Goal: Check status: Check status

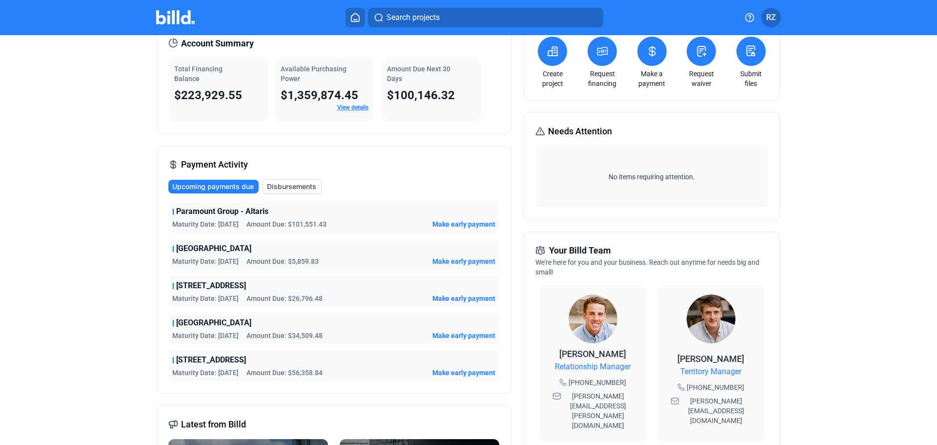
scroll to position [49, 0]
click at [295, 186] on span "Disbursements" at bounding box center [291, 187] width 49 height 10
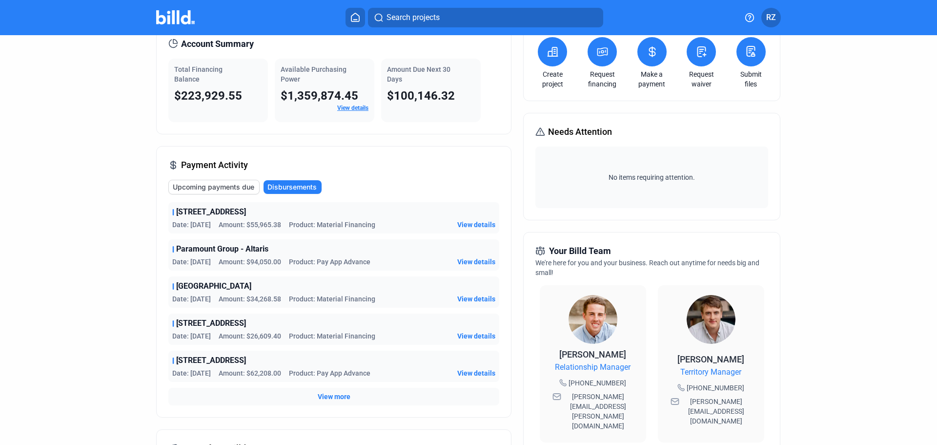
click at [339, 391] on div "View more" at bounding box center [333, 397] width 331 height 18
click at [338, 398] on span "View more" at bounding box center [334, 397] width 33 height 10
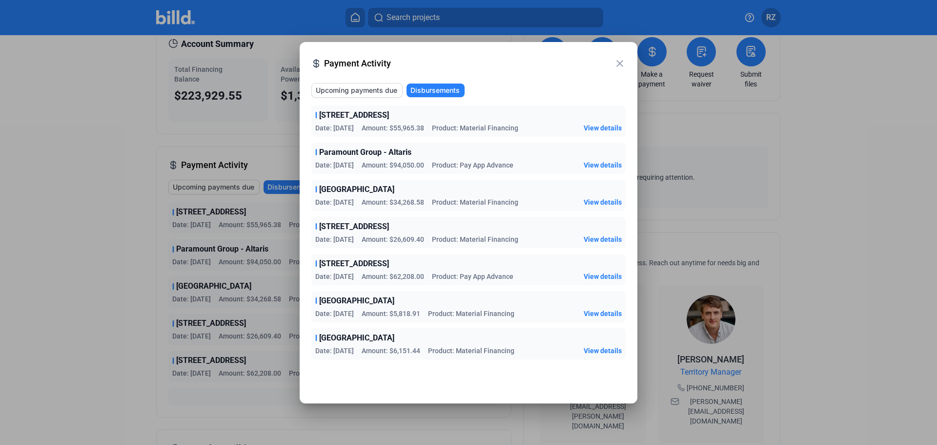
click at [620, 63] on mat-icon "close" at bounding box center [620, 64] width 12 height 12
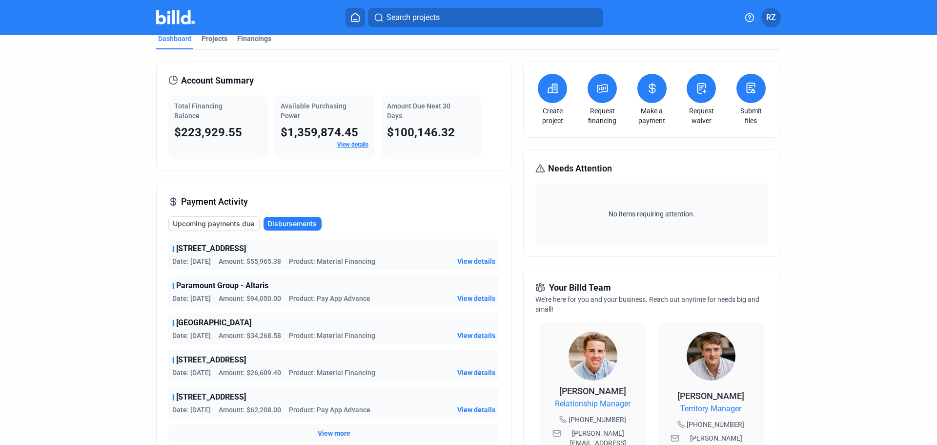
scroll to position [0, 0]
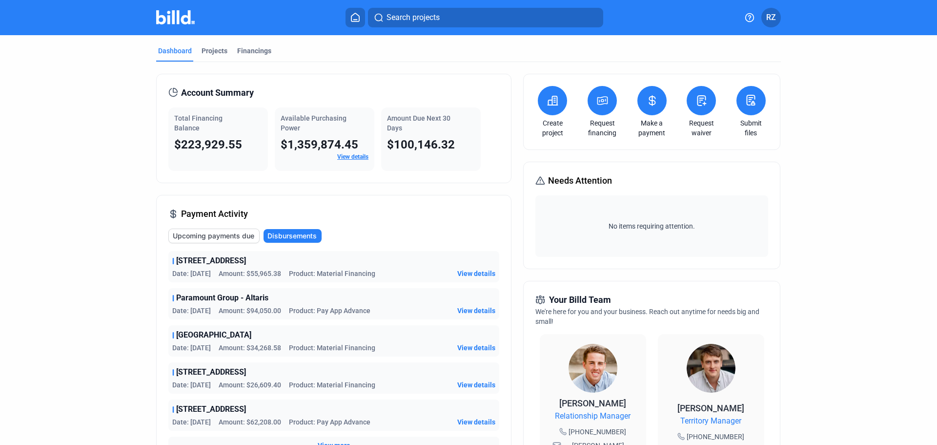
click at [275, 49] on div "Dashboard Projects Financings" at bounding box center [468, 54] width 625 height 16
click at [248, 53] on div "Financings" at bounding box center [254, 51] width 34 height 10
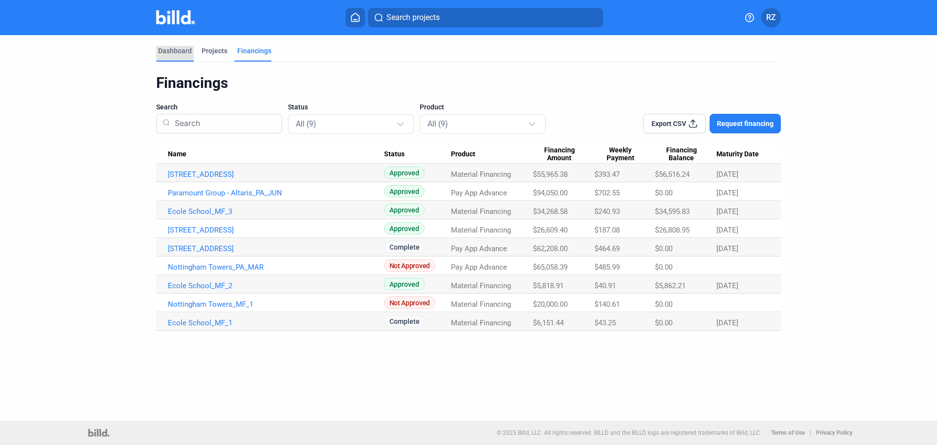
click at [173, 51] on div "Dashboard" at bounding box center [175, 51] width 34 height 10
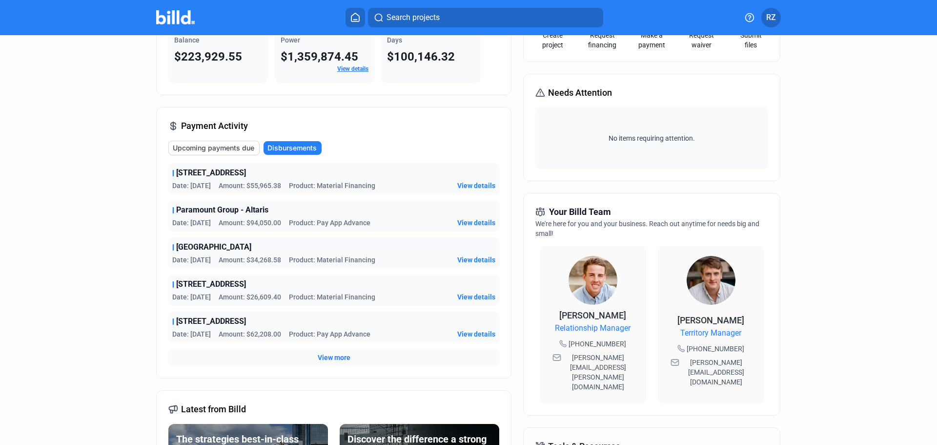
scroll to position [89, 0]
click at [338, 350] on div "View more" at bounding box center [333, 357] width 331 height 18
click at [337, 356] on span "View more" at bounding box center [334, 357] width 33 height 10
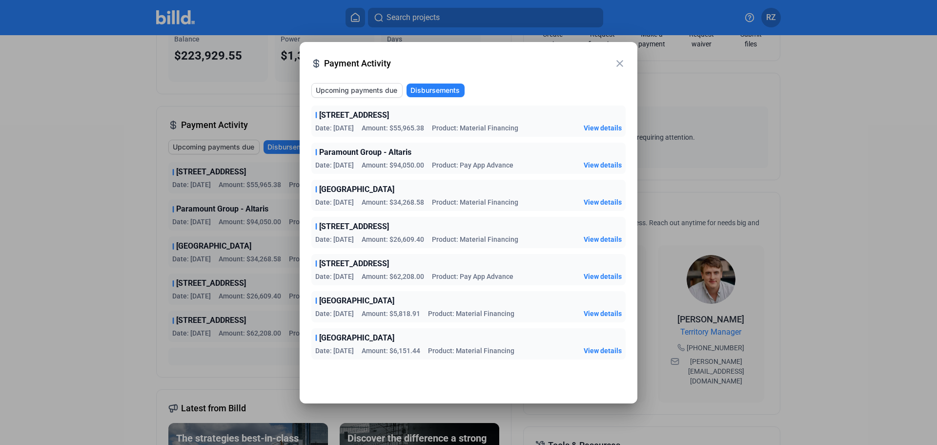
click at [361, 85] on span "Upcoming payments due" at bounding box center [357, 90] width 82 height 10
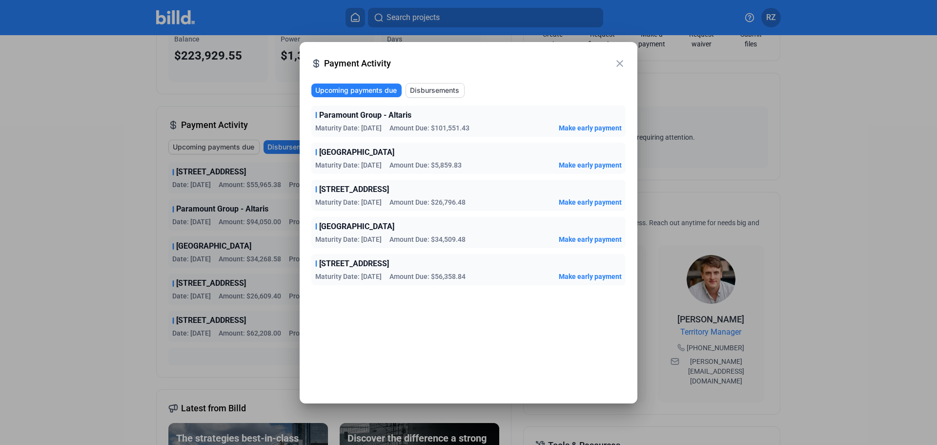
click at [443, 89] on span "Disbursements" at bounding box center [434, 90] width 49 height 10
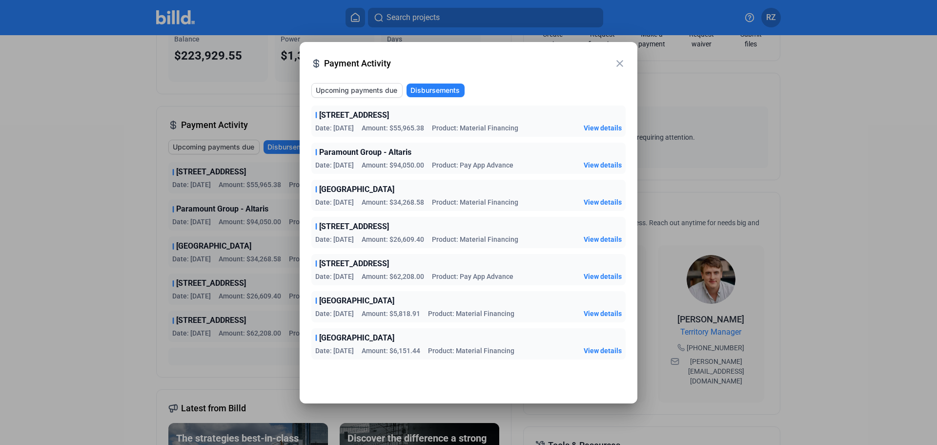
click at [602, 276] on span "View details" at bounding box center [603, 276] width 38 height 10
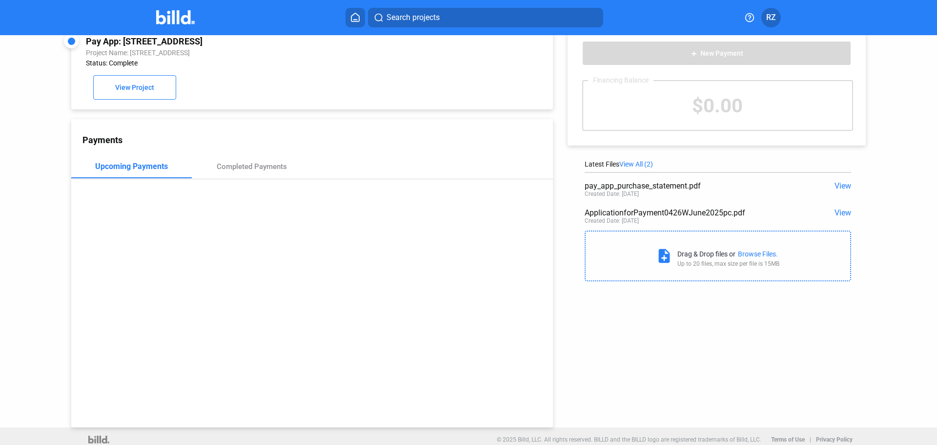
scroll to position [27, 0]
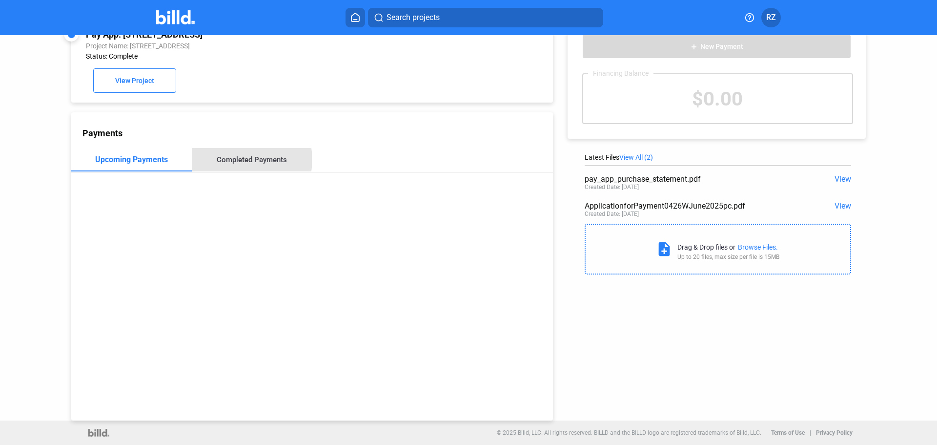
click at [239, 160] on div "Completed Payments" at bounding box center [252, 159] width 70 height 9
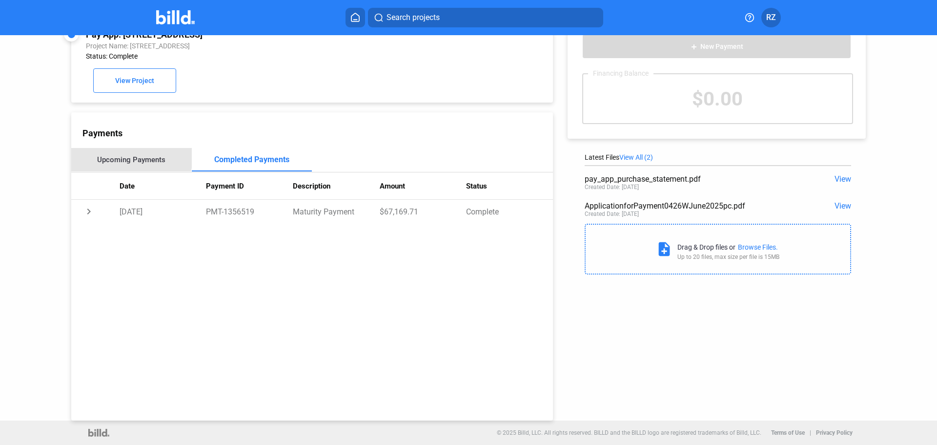
click at [122, 152] on div "Upcoming Payments" at bounding box center [131, 159] width 121 height 23
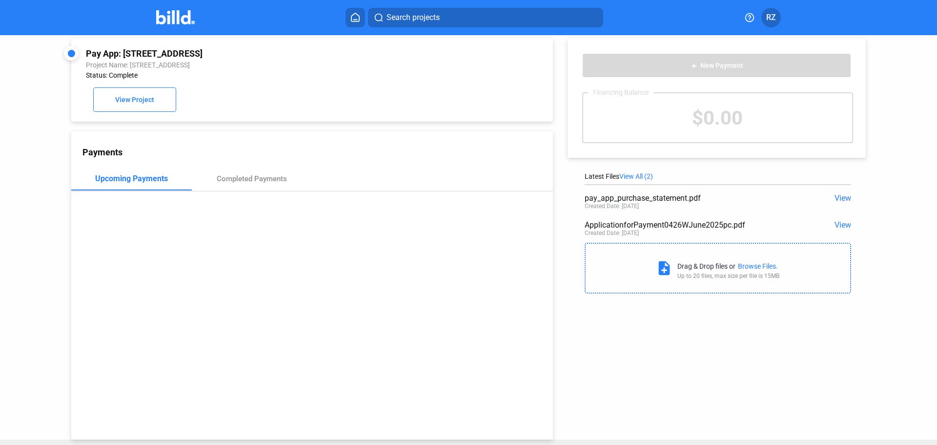
scroll to position [0, 0]
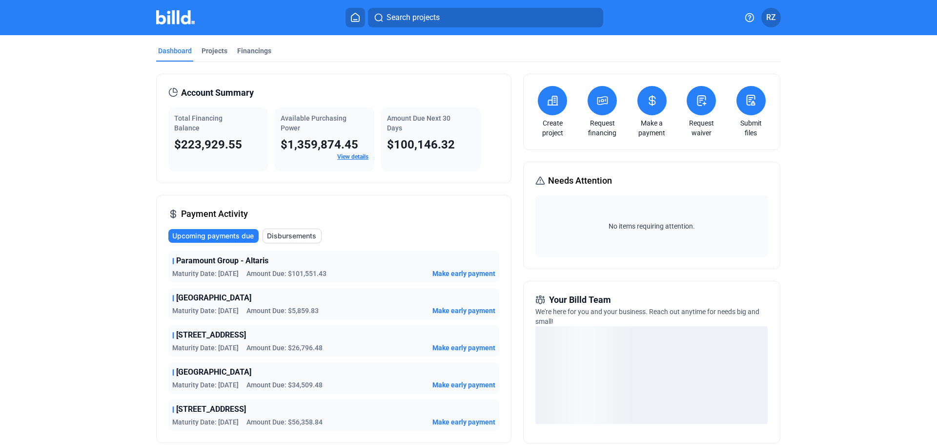
click at [298, 234] on span "Disbursements" at bounding box center [291, 236] width 49 height 10
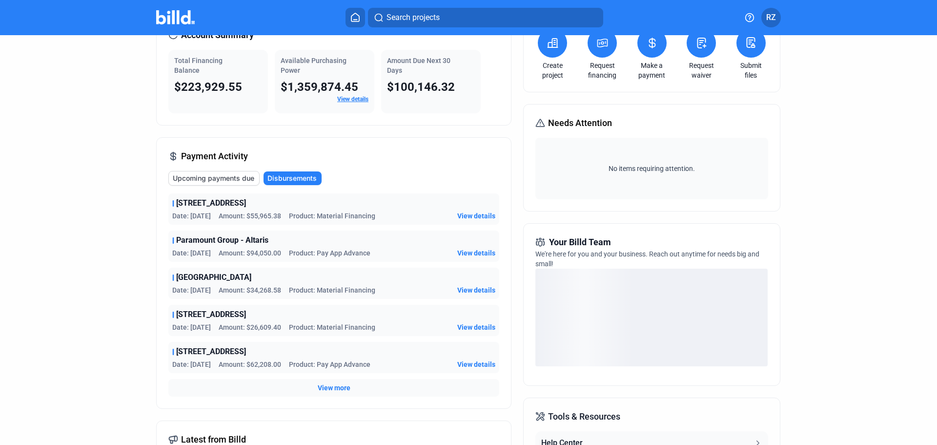
scroll to position [146, 0]
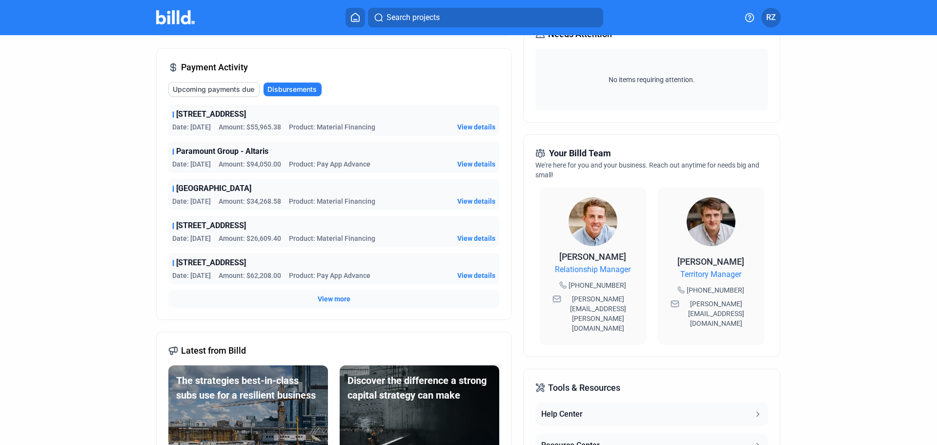
click at [310, 298] on div "View more" at bounding box center [333, 299] width 331 height 18
click at [335, 299] on span "View more" at bounding box center [334, 299] width 33 height 10
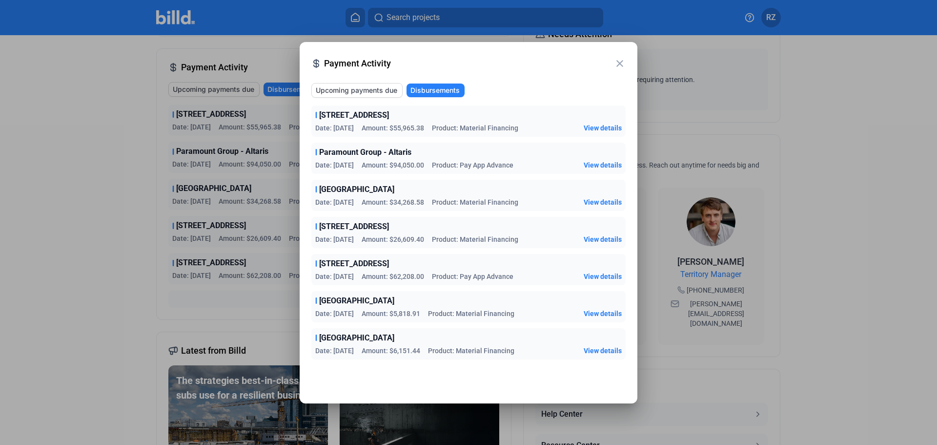
click at [616, 61] on mat-icon "close" at bounding box center [620, 64] width 12 height 12
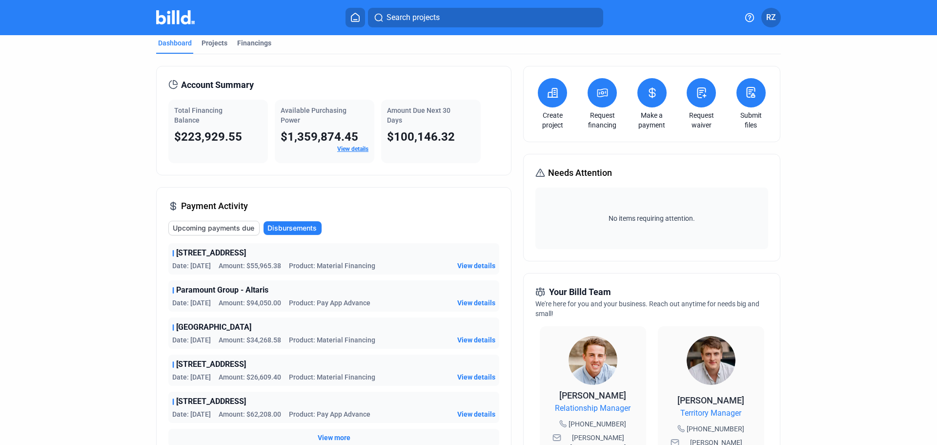
scroll to position [0, 0]
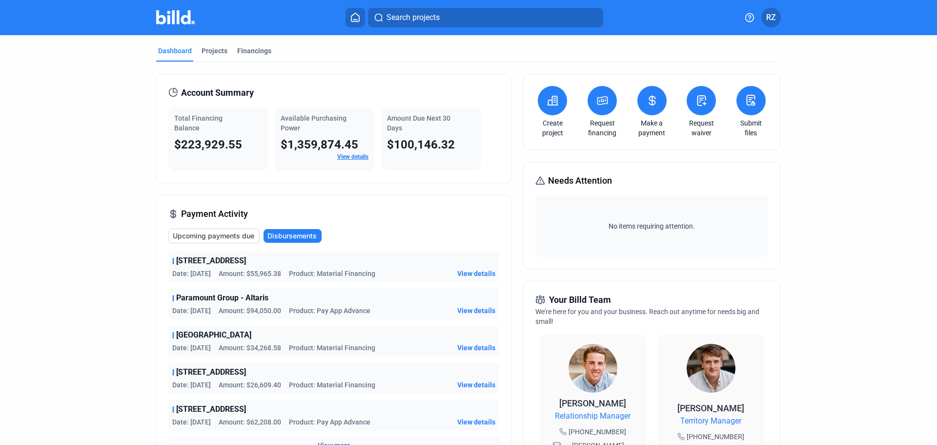
click at [765, 18] on button "RZ" at bounding box center [772, 18] width 20 height 20
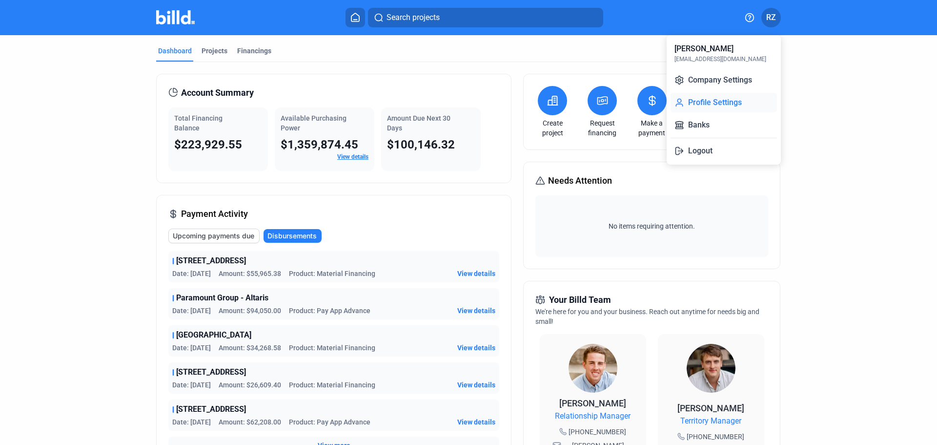
click at [716, 101] on button "Profile Settings" at bounding box center [724, 103] width 106 height 20
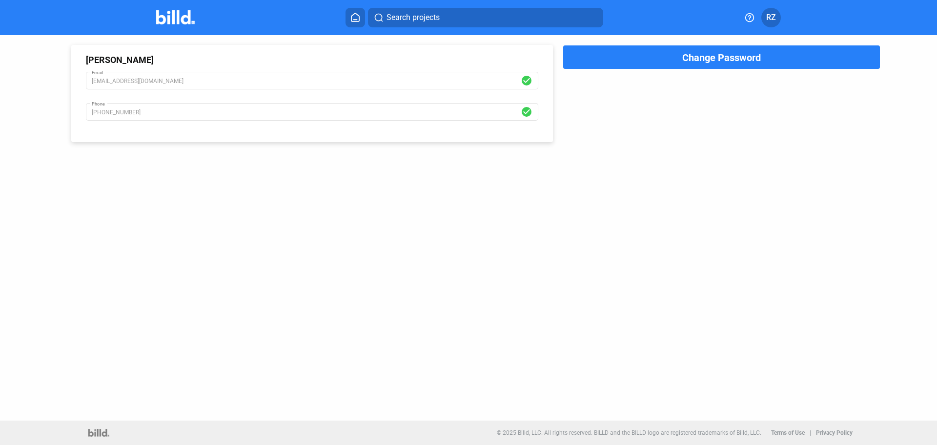
click at [769, 17] on span "RZ" at bounding box center [771, 18] width 10 height 12
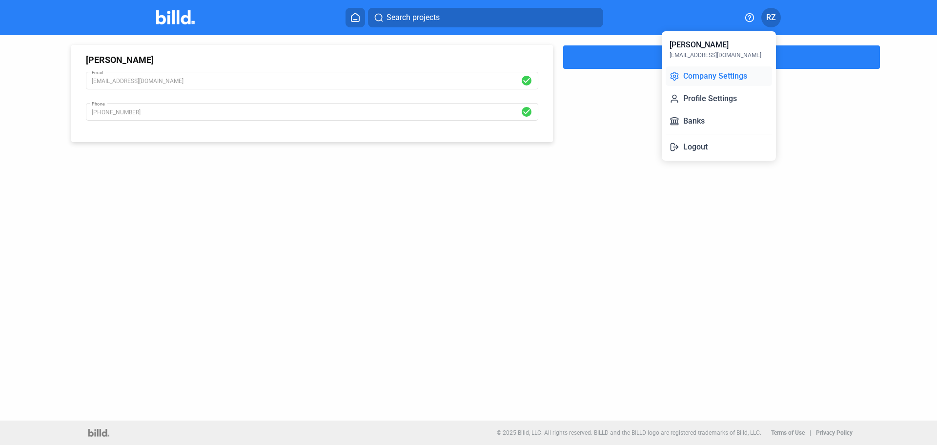
click at [724, 73] on button "Company Settings" at bounding box center [719, 76] width 106 height 20
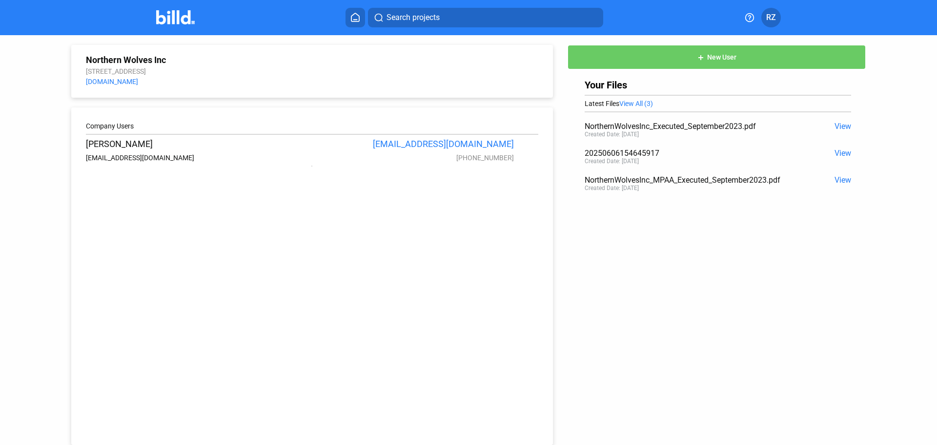
click at [643, 104] on span "View All (3)" at bounding box center [637, 104] width 34 height 8
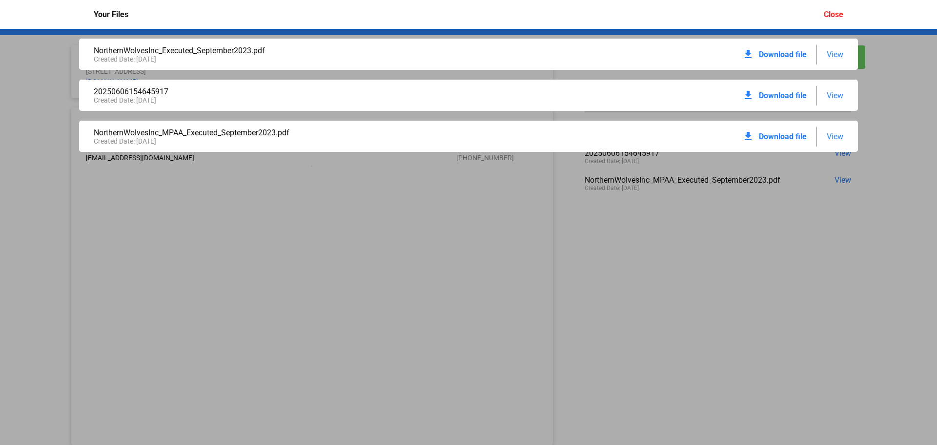
click at [659, 209] on div "NorthernWolvesInc_Executed_September2023.pdf Created Date: [DATE] download Down…" at bounding box center [468, 237] width 937 height 416
drag, startPoint x: 847, startPoint y: 11, endPoint x: 841, endPoint y: 15, distance: 7.5
click at [842, 14] on div "Your Files Close" at bounding box center [468, 14] width 769 height 29
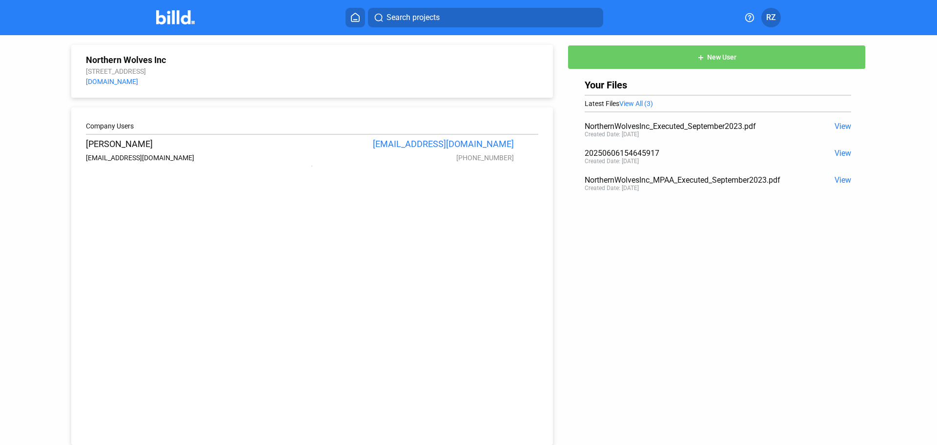
click at [841, 15] on div "Search projects RZ" at bounding box center [469, 18] width 762 height 20
click at [780, 16] on button "RZ" at bounding box center [772, 18] width 20 height 20
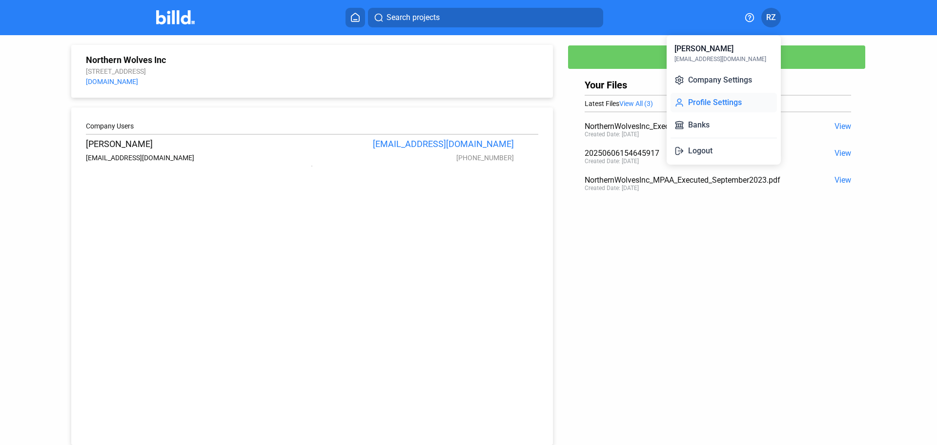
click at [727, 101] on button "Profile Settings" at bounding box center [724, 103] width 106 height 20
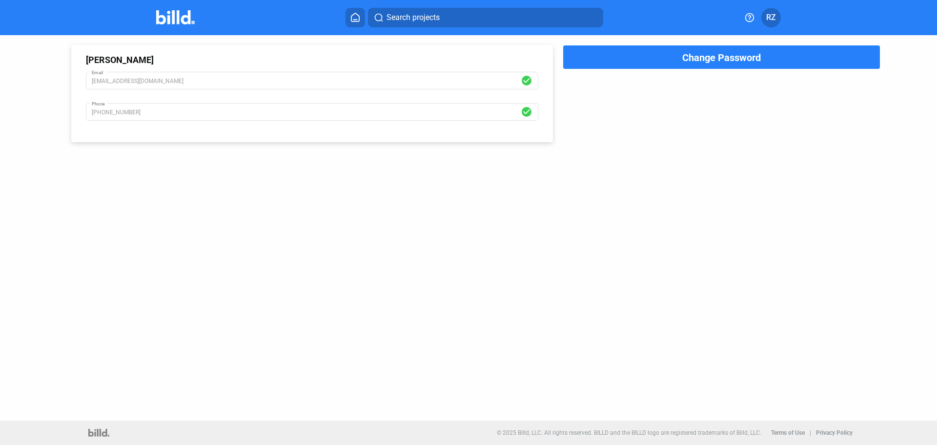
click at [761, 22] on div "RZ" at bounding box center [757, 18] width 47 height 20
click at [776, 21] on span "RZ" at bounding box center [771, 18] width 10 height 12
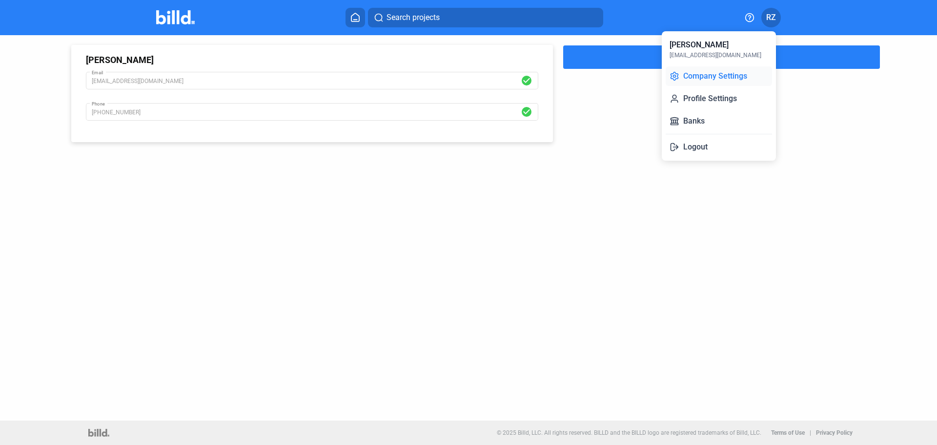
click at [721, 83] on button "Company Settings" at bounding box center [719, 76] width 106 height 20
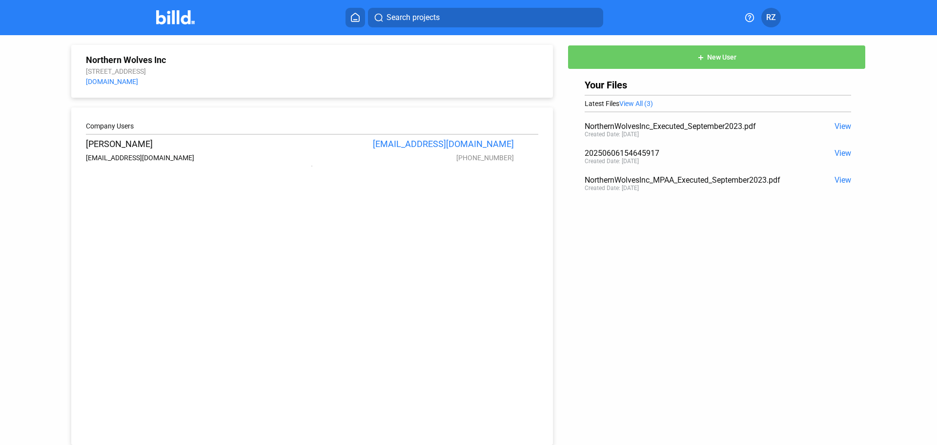
click at [191, 17] on img at bounding box center [175, 17] width 39 height 14
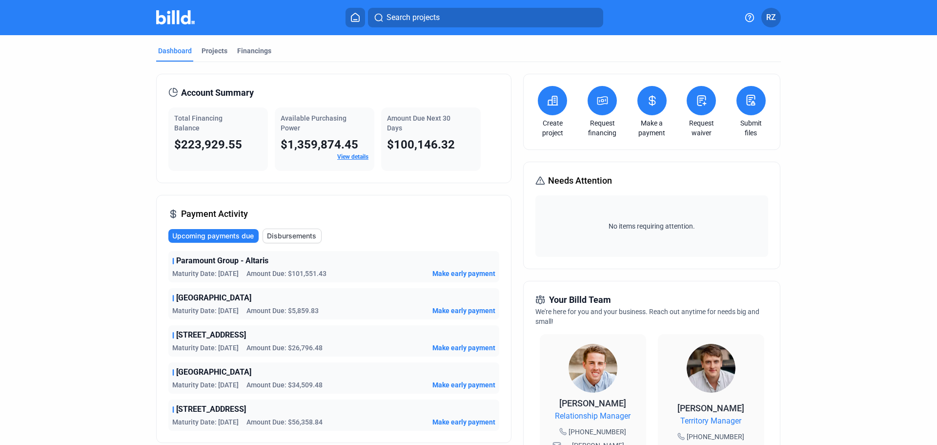
click at [290, 235] on span "Disbursements" at bounding box center [291, 236] width 49 height 10
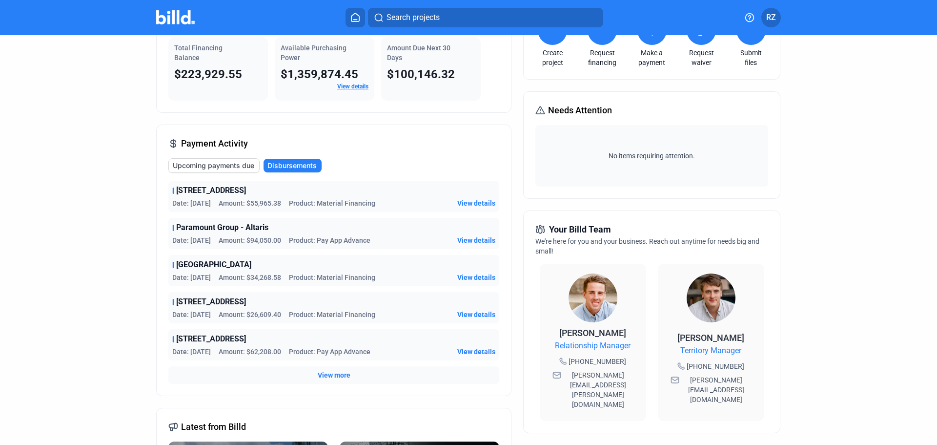
scroll to position [98, 0]
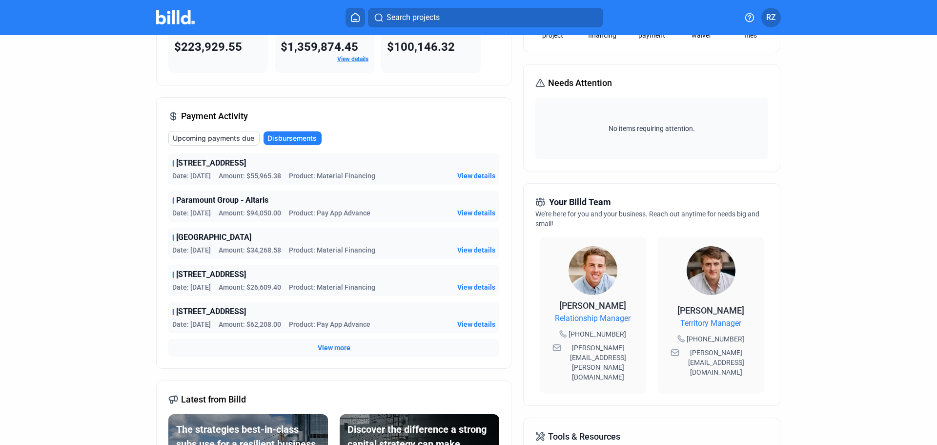
click at [323, 347] on span "View more" at bounding box center [334, 348] width 33 height 10
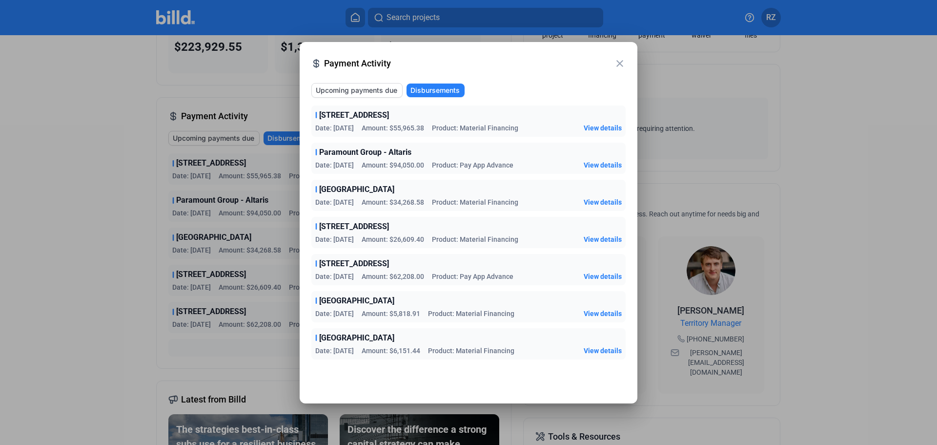
click at [618, 61] on mat-icon "close" at bounding box center [620, 64] width 12 height 12
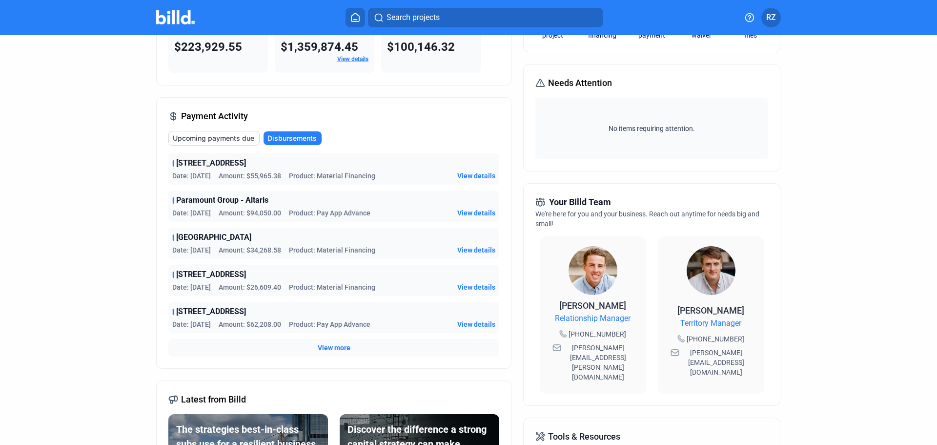
click at [217, 139] on span "Upcoming payments due" at bounding box center [214, 138] width 82 height 10
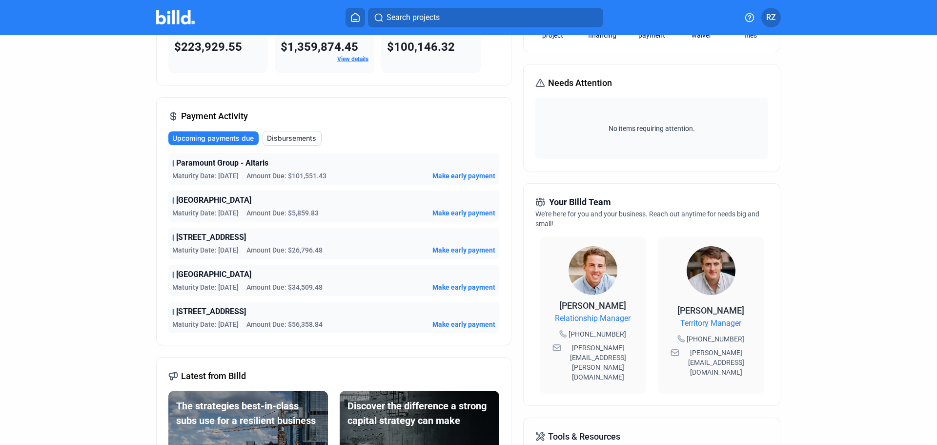
click at [280, 141] on span "Disbursements" at bounding box center [291, 138] width 49 height 10
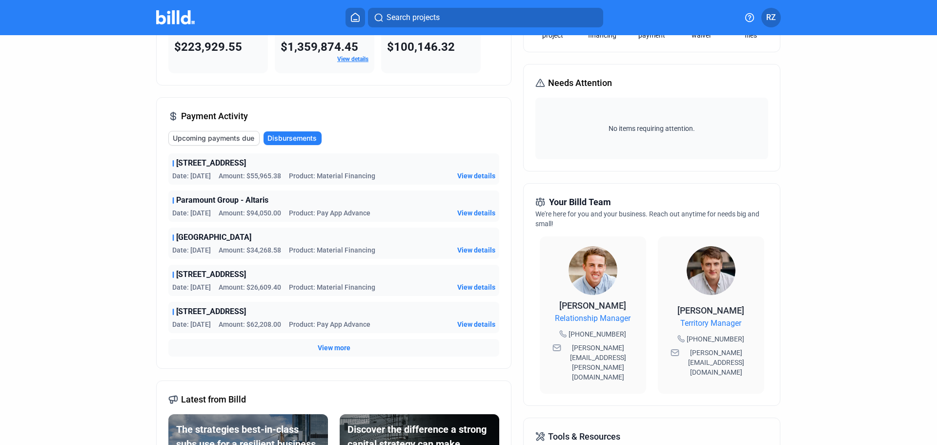
click at [325, 349] on span "View more" at bounding box center [334, 348] width 33 height 10
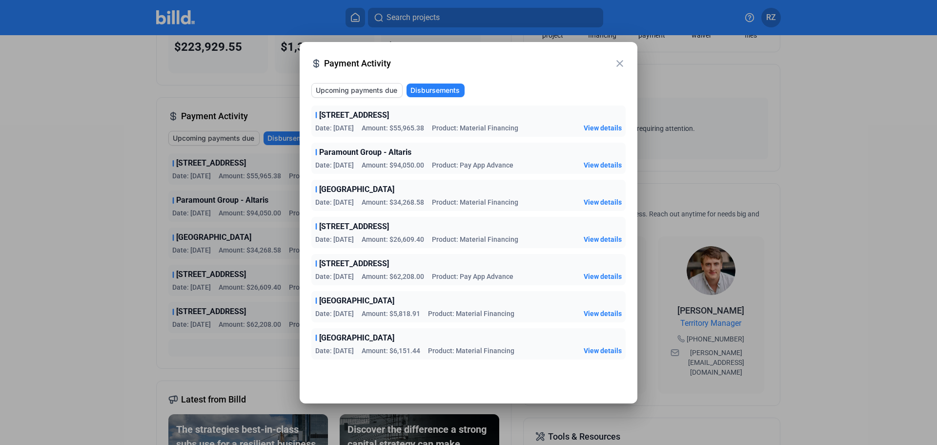
click at [365, 87] on span "Upcoming payments due" at bounding box center [357, 90] width 82 height 10
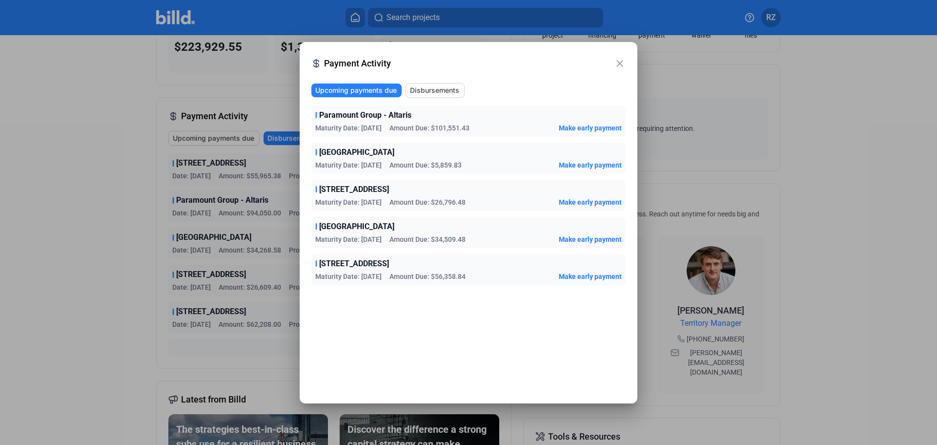
click at [433, 90] on span "Disbursements" at bounding box center [434, 90] width 49 height 10
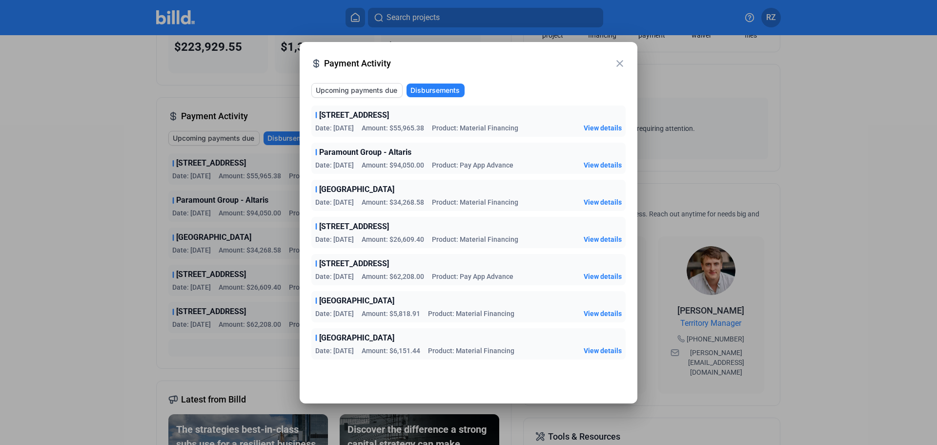
click at [344, 91] on span "Upcoming payments due" at bounding box center [357, 90] width 82 height 10
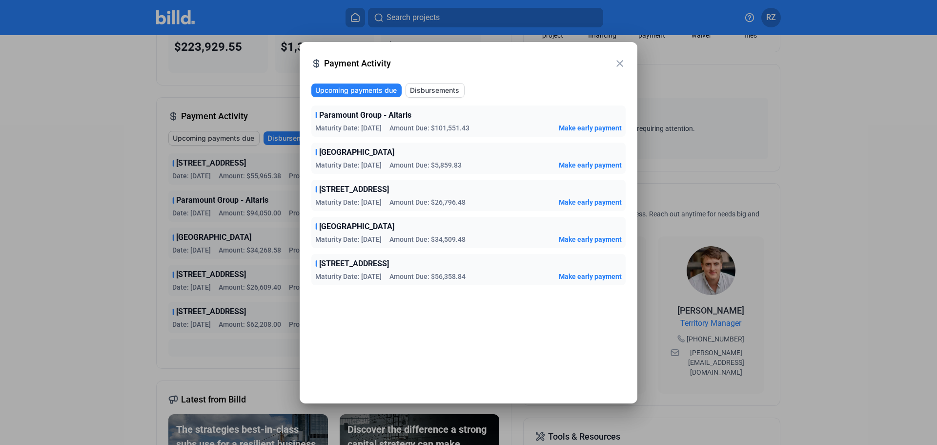
click at [441, 91] on span "Disbursements" at bounding box center [434, 90] width 49 height 10
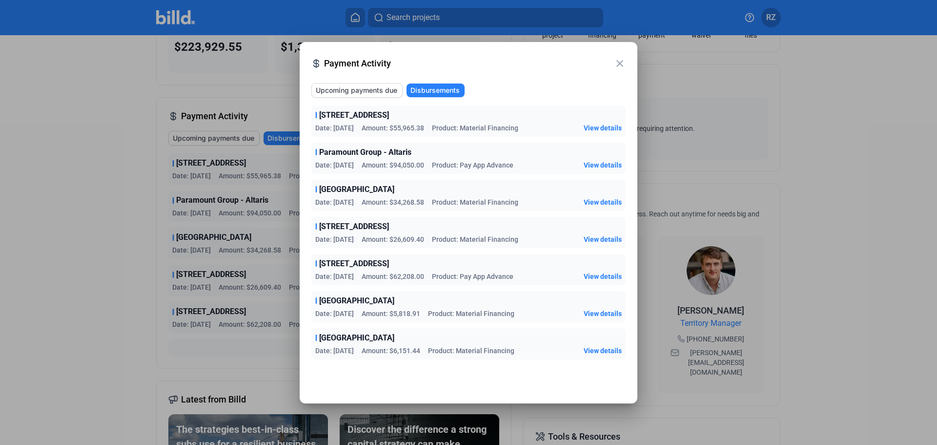
click at [371, 90] on span "Upcoming payments due" at bounding box center [357, 90] width 82 height 10
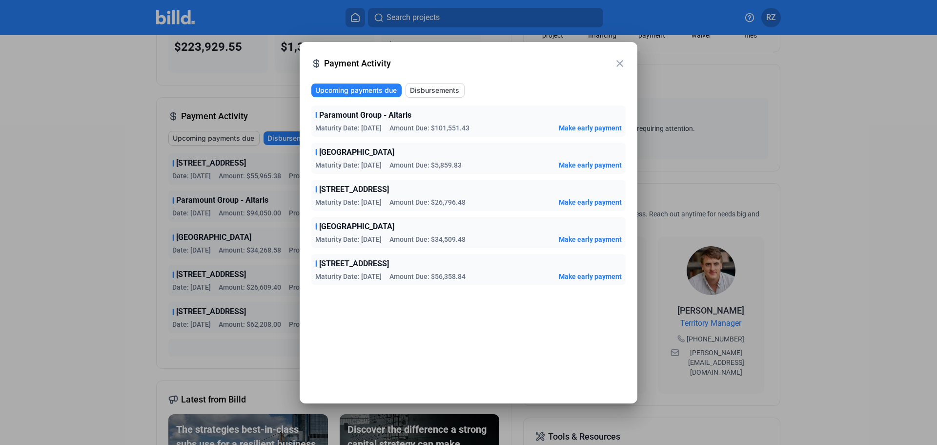
click at [822, 184] on div at bounding box center [468, 222] width 937 height 445
click at [619, 63] on mat-icon "close" at bounding box center [620, 64] width 12 height 12
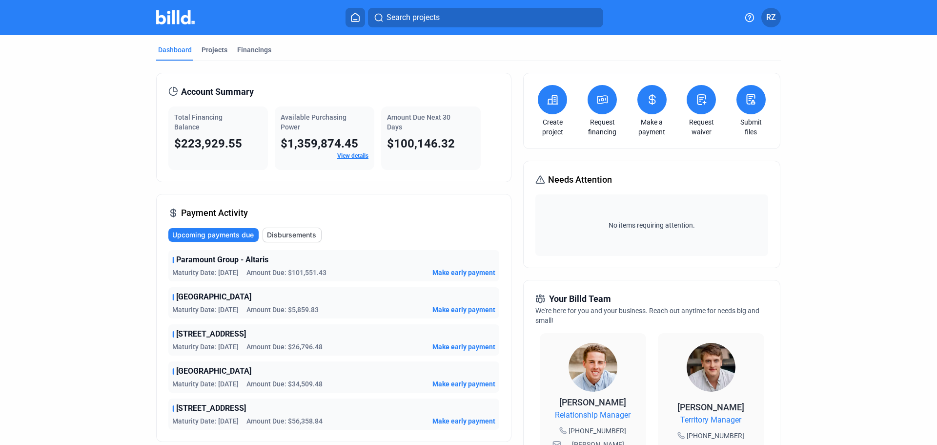
scroll to position [0, 0]
click at [359, 159] on link "View details" at bounding box center [352, 156] width 31 height 7
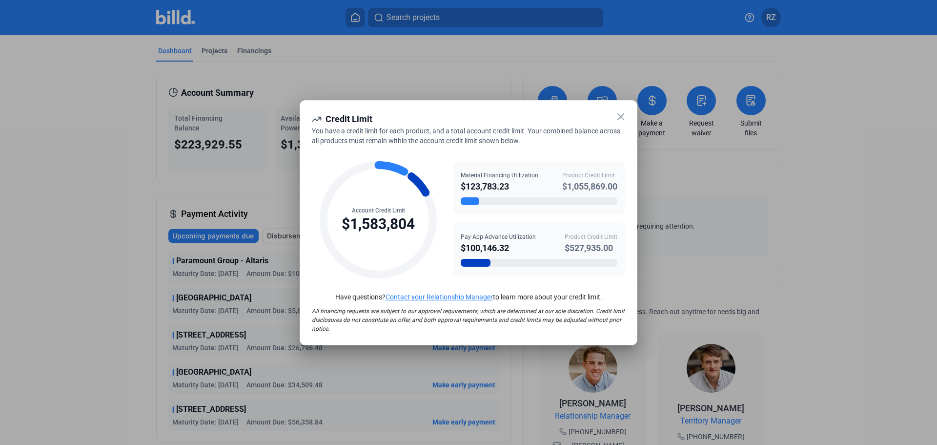
click at [625, 116] on icon at bounding box center [621, 117] width 12 height 12
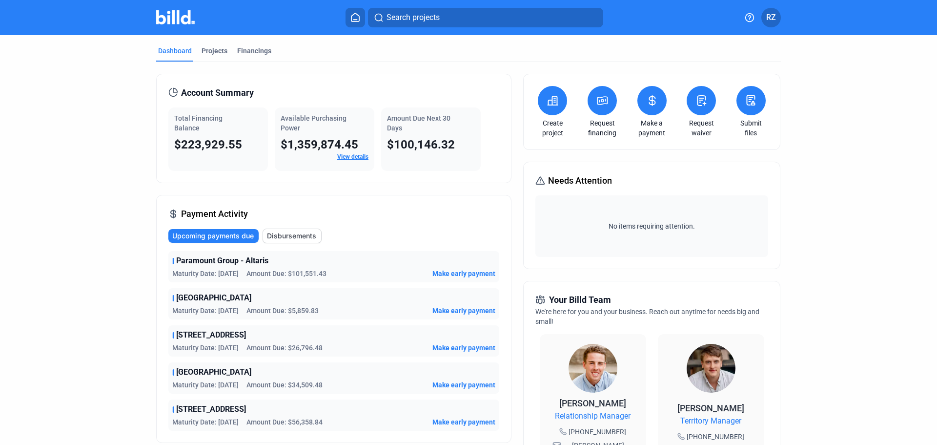
click at [425, 142] on span "$100,146.32" at bounding box center [421, 145] width 68 height 14
click at [214, 50] on div "Projects" at bounding box center [215, 51] width 26 height 10
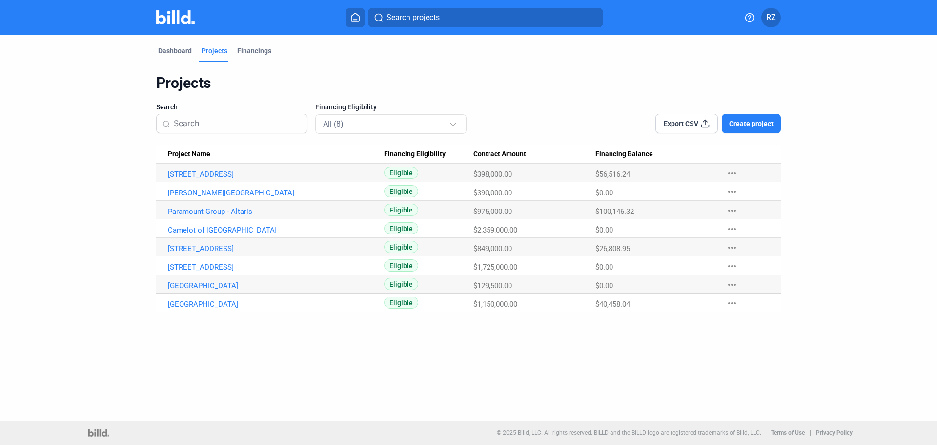
click at [697, 126] on span "Export CSV" at bounding box center [681, 124] width 35 height 10
click at [171, 46] on div "Dashboard" at bounding box center [175, 51] width 34 height 10
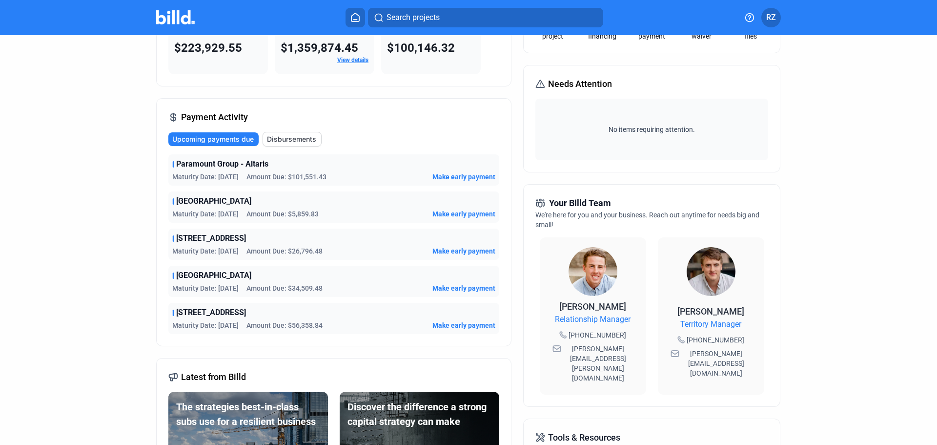
scroll to position [98, 0]
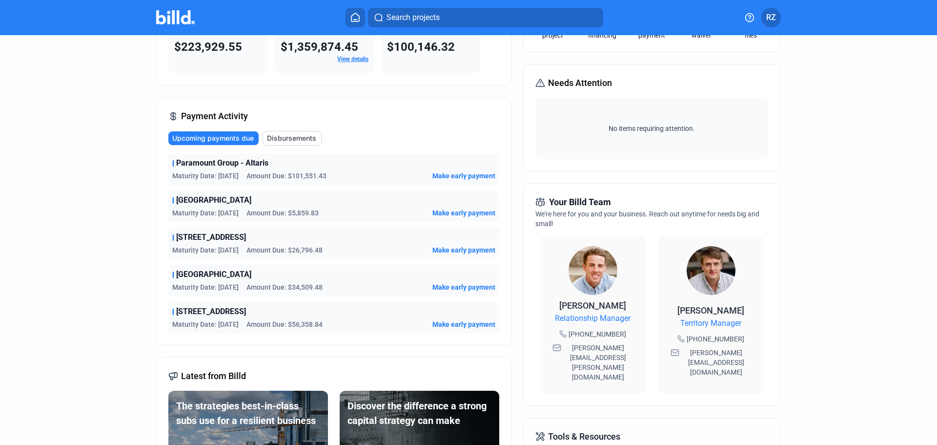
click at [284, 135] on span "Disbursements" at bounding box center [291, 138] width 49 height 10
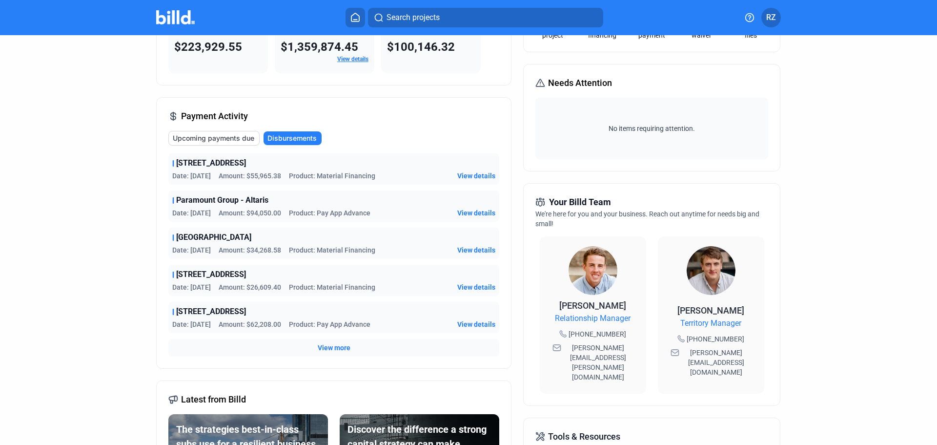
click at [325, 349] on span "View more" at bounding box center [334, 348] width 33 height 10
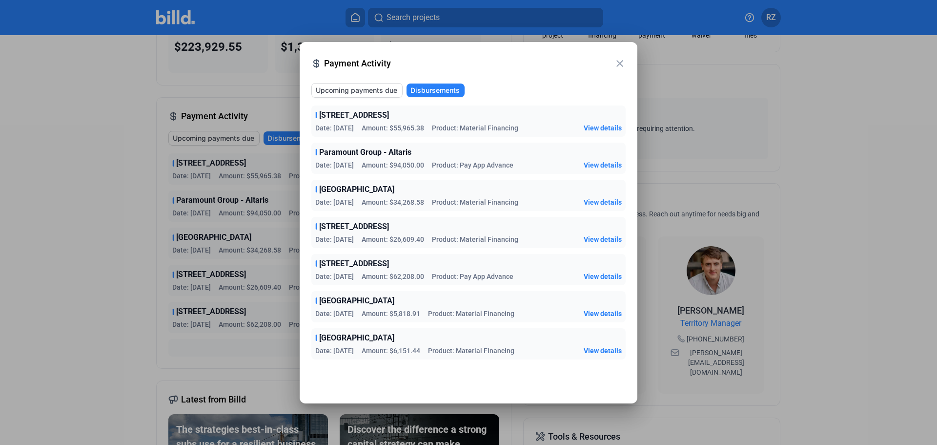
click at [600, 276] on span "View details" at bounding box center [603, 276] width 38 height 10
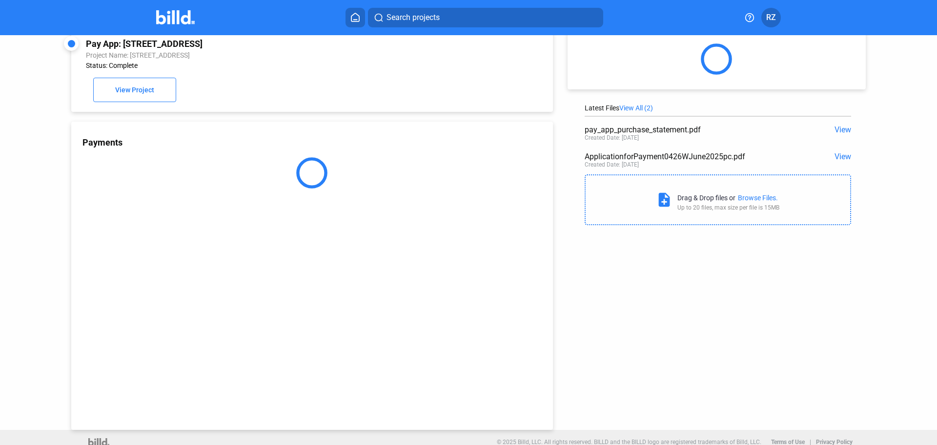
scroll to position [27, 0]
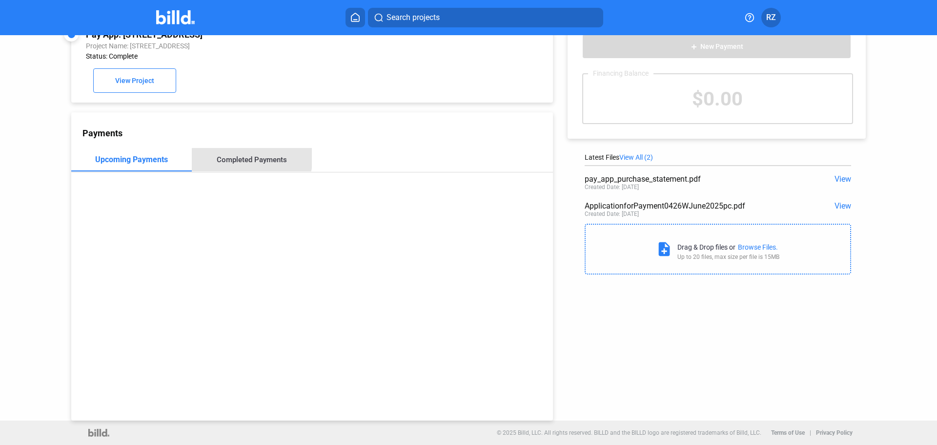
click at [250, 158] on div "Completed Payments" at bounding box center [252, 159] width 70 height 9
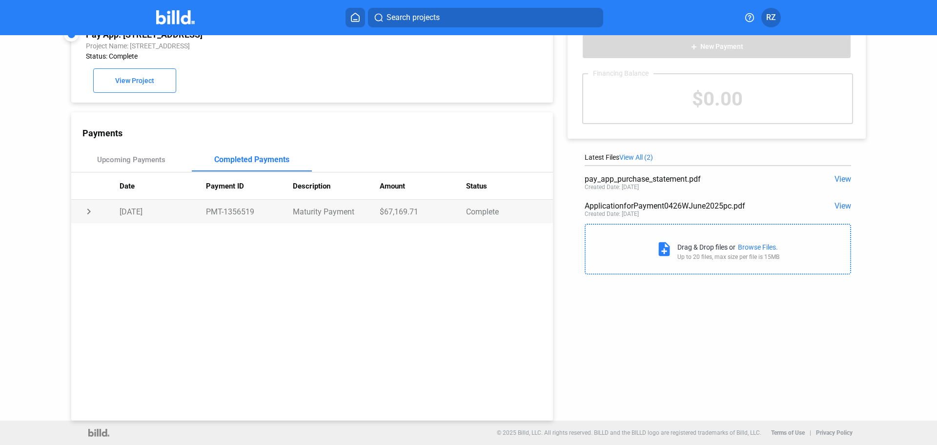
drag, startPoint x: 379, startPoint y: 213, endPoint x: 426, endPoint y: 211, distance: 46.4
click at [426, 211] on td "$67,169.71" at bounding box center [423, 211] width 87 height 23
copy td "$67,169.71"
click at [361, 315] on div "Payments Upcoming Payments Completed Payments Date Payment ID Description Amoun…" at bounding box center [312, 266] width 482 height 308
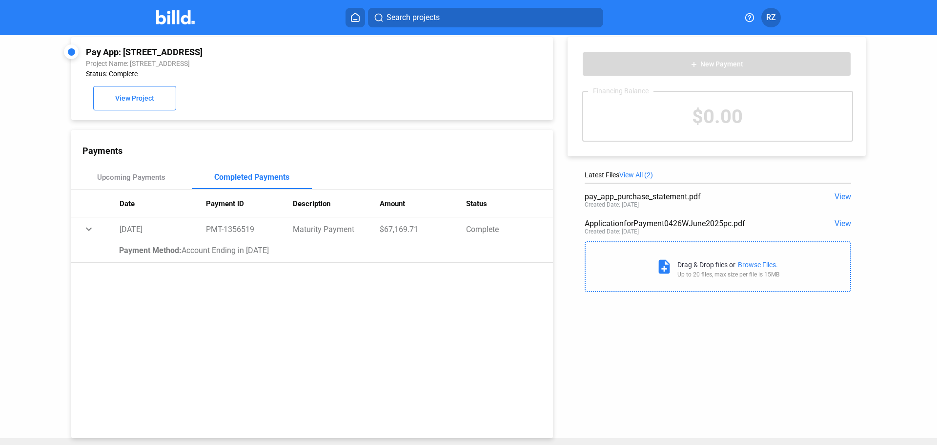
scroll to position [0, 0]
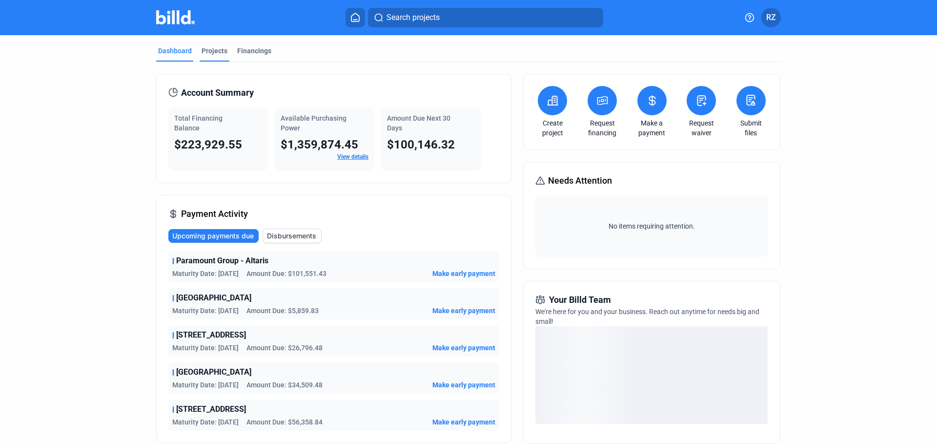
click at [204, 49] on div "Projects" at bounding box center [215, 51] width 26 height 10
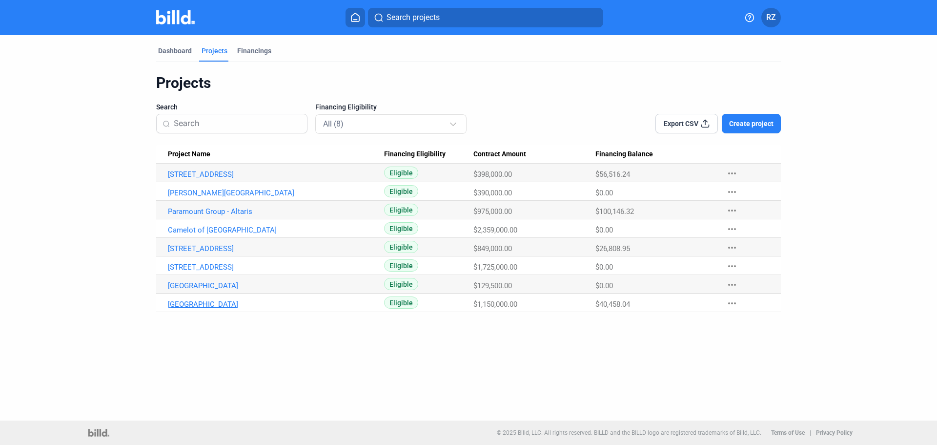
click at [193, 179] on link "[GEOGRAPHIC_DATA]" at bounding box center [276, 174] width 216 height 9
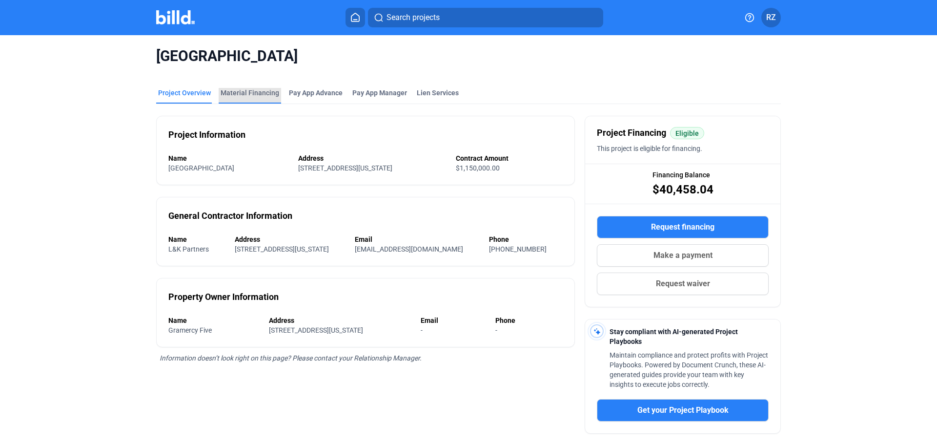
click at [254, 98] on div "Material Financing" at bounding box center [250, 96] width 62 height 16
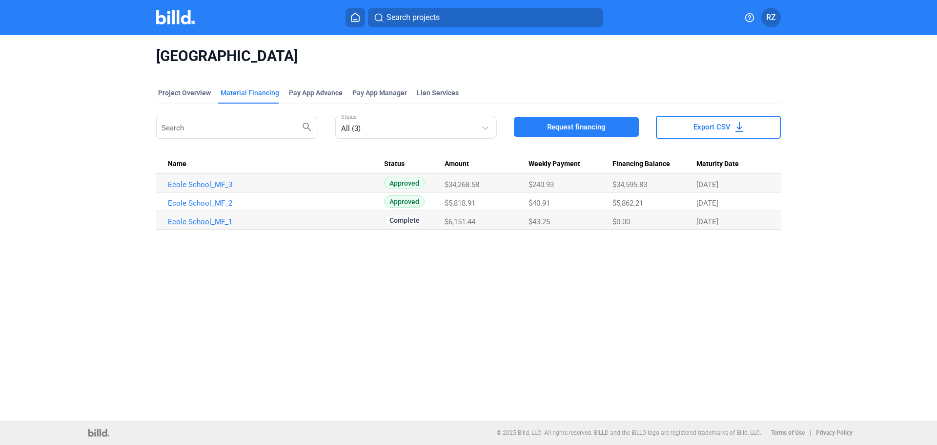
click at [209, 189] on link "Ecole School_MF_1" at bounding box center [276, 184] width 216 height 9
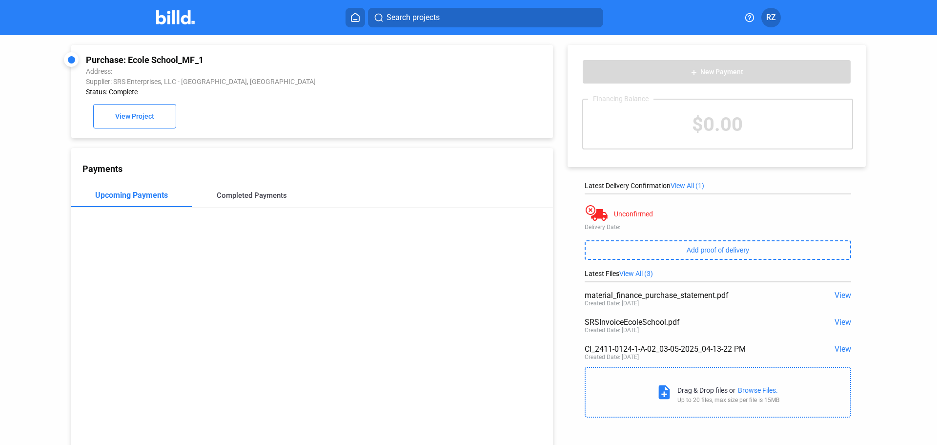
click at [238, 194] on div "Completed Payments" at bounding box center [252, 195] width 70 height 9
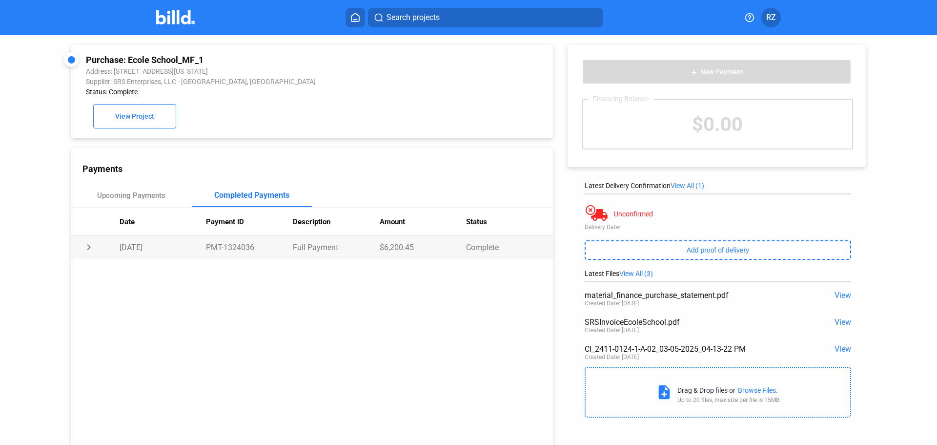
drag, startPoint x: 382, startPoint y: 250, endPoint x: 439, endPoint y: 251, distance: 57.6
click at [439, 251] on td "$6,200.45" at bounding box center [423, 246] width 87 height 23
copy td "6,200.45"
click at [381, 334] on div "Payments Upcoming Payments Completed Payments Date Payment ID Description Amoun…" at bounding box center [312, 302] width 482 height 308
click at [135, 200] on div "Upcoming Payments" at bounding box center [131, 195] width 68 height 9
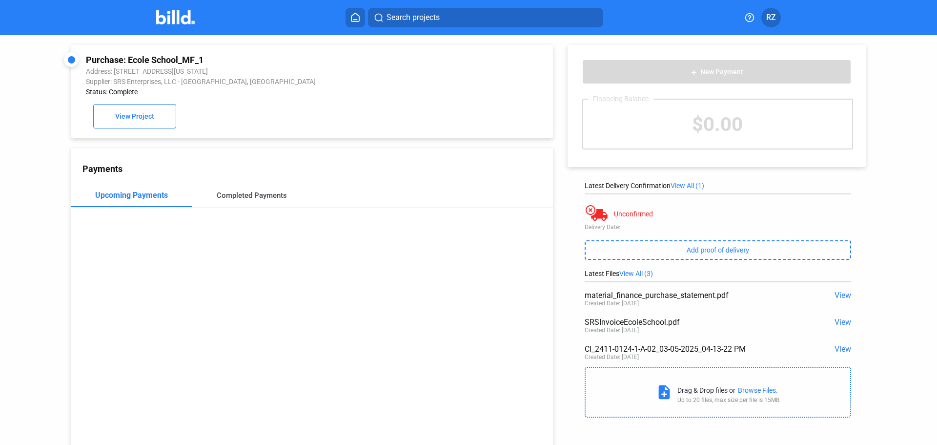
click at [270, 205] on div "Completed Payments" at bounding box center [252, 195] width 121 height 23
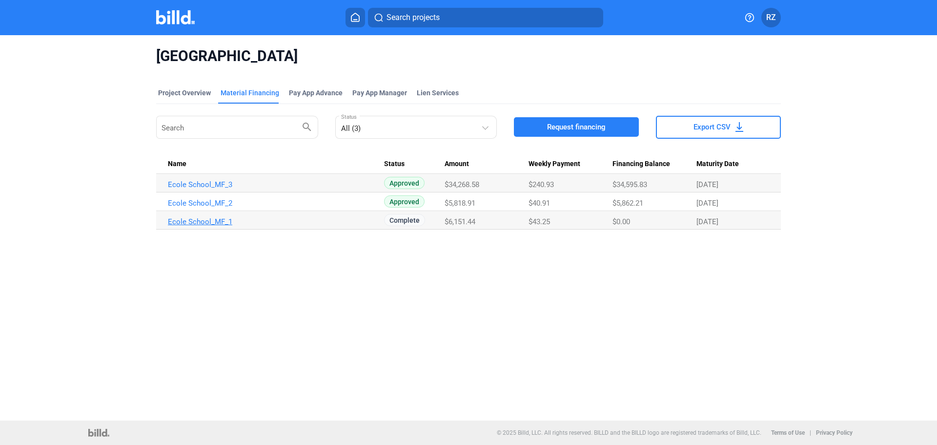
click at [184, 189] on link "Ecole School_MF_1" at bounding box center [276, 184] width 216 height 9
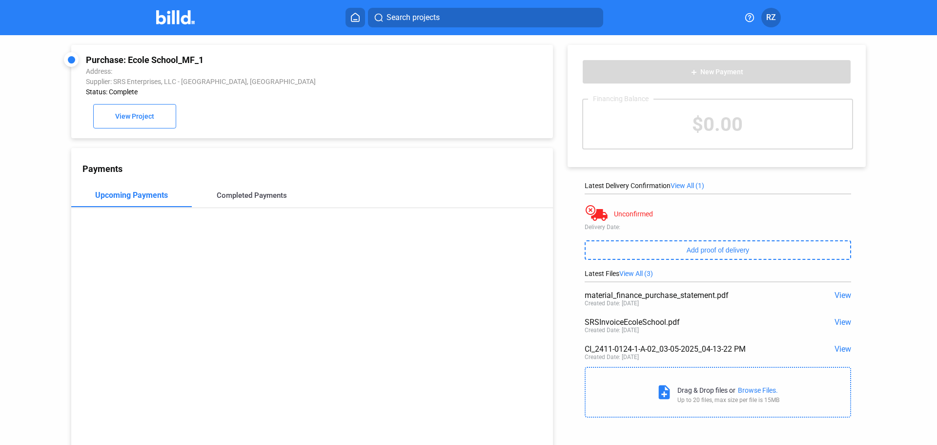
click at [245, 200] on div "Completed Payments" at bounding box center [252, 195] width 70 height 9
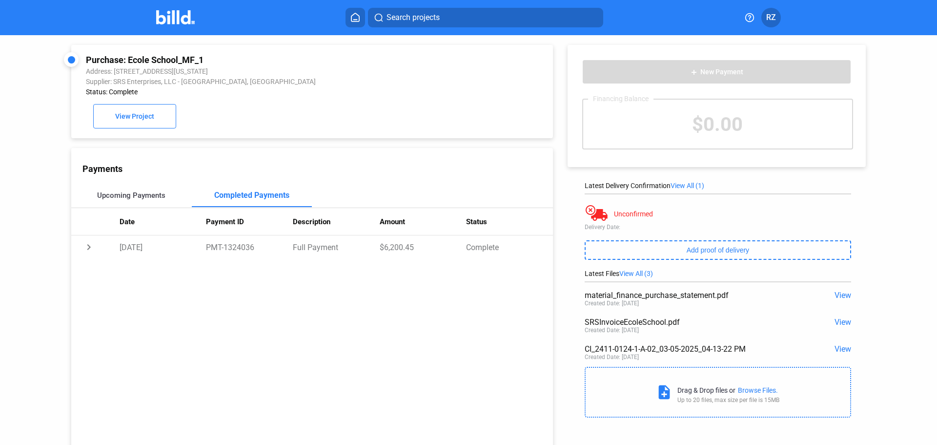
click at [129, 202] on div "Upcoming Payments" at bounding box center [131, 195] width 121 height 23
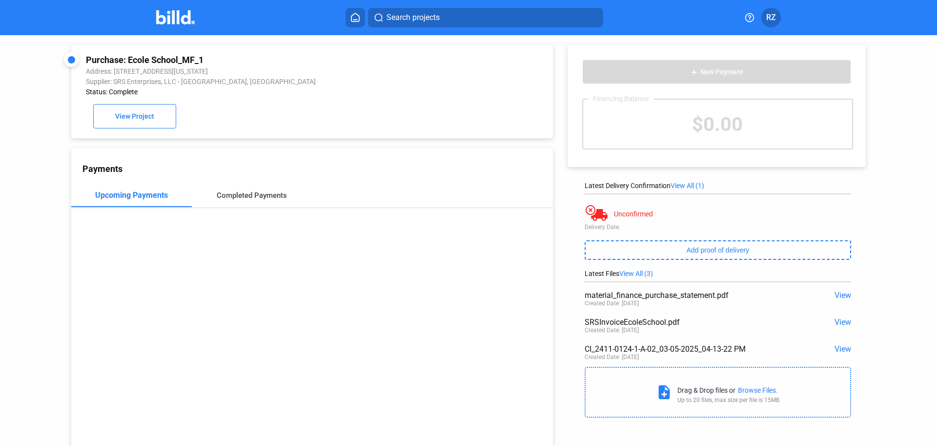
click at [223, 193] on div "Completed Payments" at bounding box center [252, 195] width 121 height 23
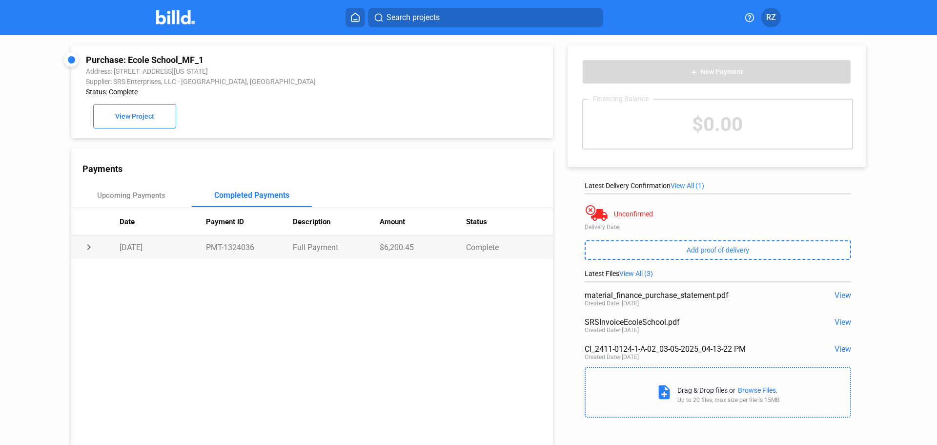
click at [143, 248] on td "[DATE]" at bounding box center [163, 246] width 87 height 23
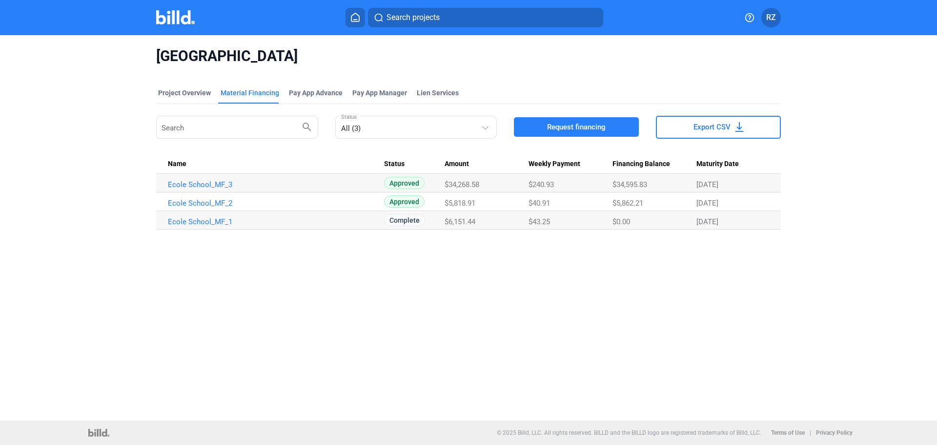
drag, startPoint x: 450, startPoint y: 221, endPoint x: 488, endPoint y: 220, distance: 38.1
click at [488, 189] on div "$6,151.44" at bounding box center [486, 184] width 83 height 9
copy span "6,151.44"
click at [475, 269] on div "Ecole School Project Overview Material Financing Pay App Advance Pay App Manage…" at bounding box center [468, 227] width 937 height 385
click at [219, 189] on link "Ecole School_MF_1" at bounding box center [276, 184] width 216 height 9
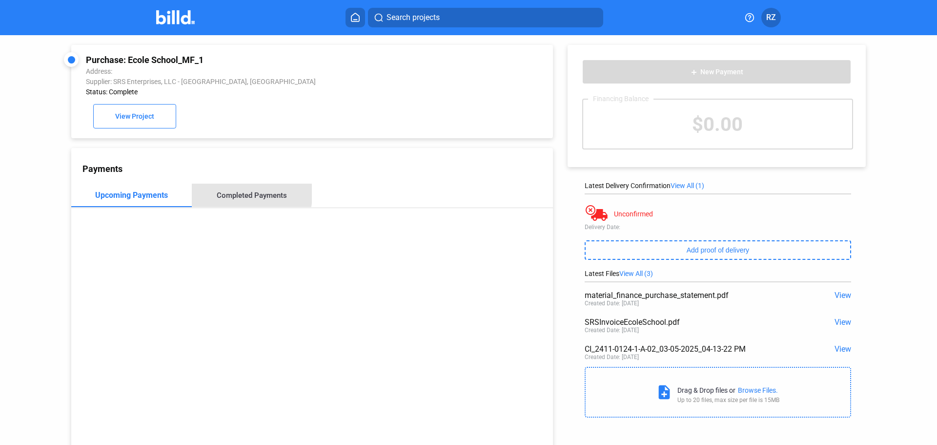
click at [242, 195] on div "Completed Payments" at bounding box center [252, 195] width 70 height 9
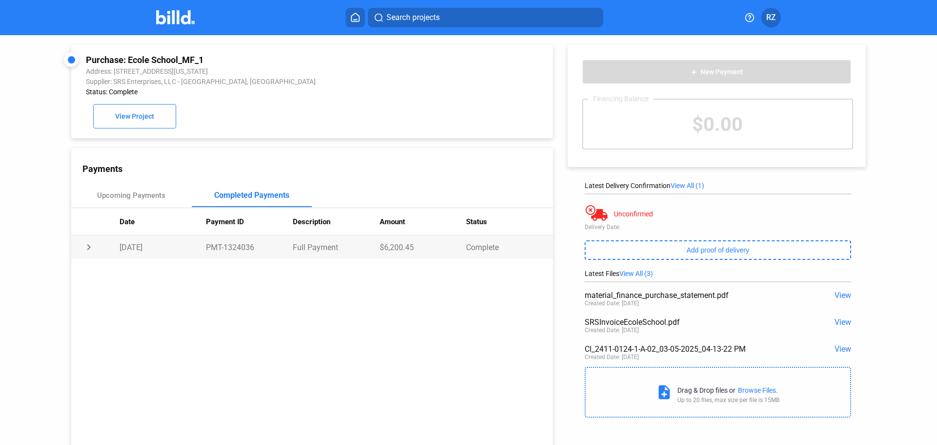
drag, startPoint x: 370, startPoint y: 247, endPoint x: 420, endPoint y: 255, distance: 50.9
click at [420, 255] on tr "chevron_right [DATE] PMT-1324036 Full Payment $6,200.45 Complete" at bounding box center [312, 246] width 482 height 23
copy tr "$6,200.45"
